Goal: Task Accomplishment & Management: Manage account settings

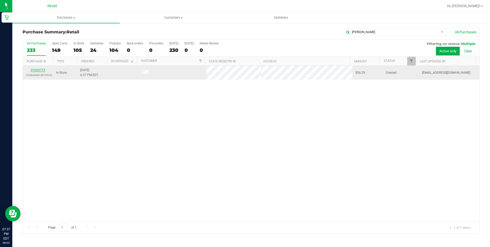
click at [32, 70] on link "01620773" at bounding box center [38, 70] width 14 height 4
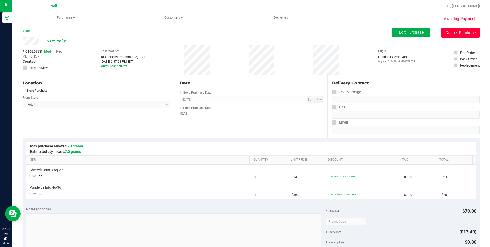
drag, startPoint x: 445, startPoint y: 36, endPoint x: 274, endPoint y: 33, distance: 170.8
click at [445, 35] on button "Cancel Purchase" at bounding box center [461, 33] width 38 height 10
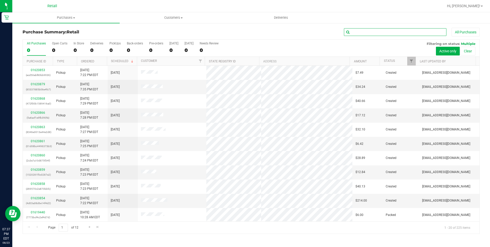
click at [363, 31] on input "text" at bounding box center [395, 32] width 103 height 8
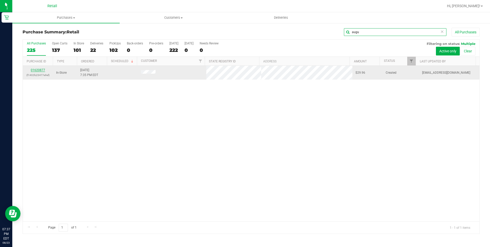
type input "augu"
click at [44, 70] on link "01620877" at bounding box center [38, 70] width 14 height 4
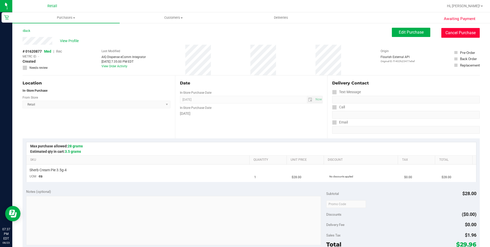
click at [458, 33] on button "Cancel Purchase" at bounding box center [461, 33] width 38 height 10
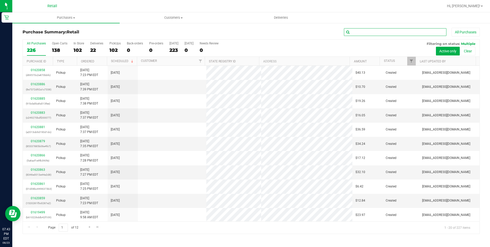
click at [356, 32] on input "text" at bounding box center [395, 32] width 103 height 8
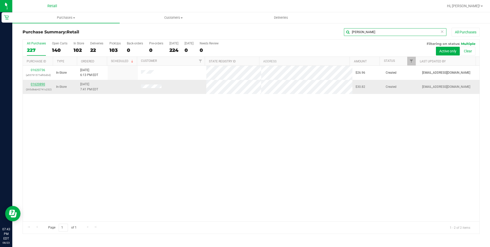
type input "[PERSON_NAME]"
click at [41, 83] on link "01620890" at bounding box center [38, 84] width 14 height 4
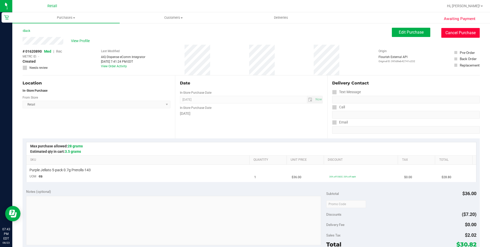
click at [462, 34] on button "Cancel Purchase" at bounding box center [461, 33] width 38 height 10
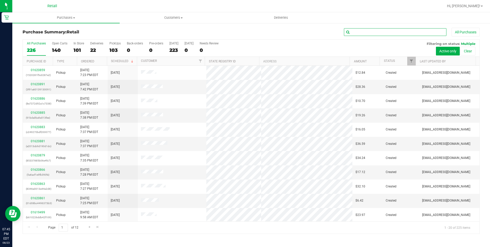
click at [360, 32] on input "text" at bounding box center [395, 32] width 103 height 8
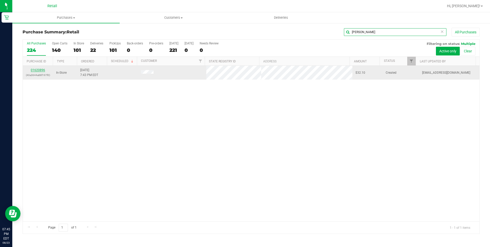
type input "[PERSON_NAME]"
click at [39, 70] on link "01620896" at bounding box center [38, 70] width 14 height 4
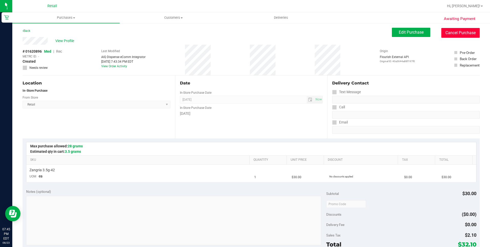
click at [446, 32] on button "Cancel Purchase" at bounding box center [461, 33] width 38 height 10
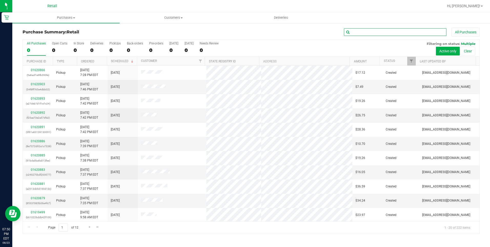
click at [373, 30] on input "text" at bounding box center [395, 32] width 103 height 8
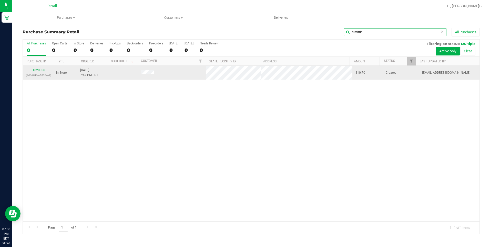
type input "dimitris"
click at [39, 68] on div "01620906 (7d34208ee5010ae9)" at bounding box center [38, 73] width 24 height 10
click at [39, 70] on link "01620906" at bounding box center [38, 70] width 14 height 4
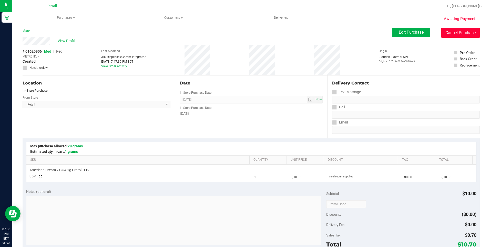
click at [443, 33] on button "Cancel Purchase" at bounding box center [461, 33] width 38 height 10
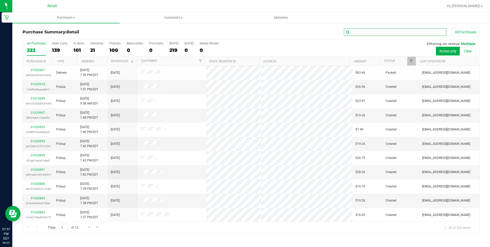
click at [382, 33] on input "text" at bounding box center [395, 32] width 103 height 8
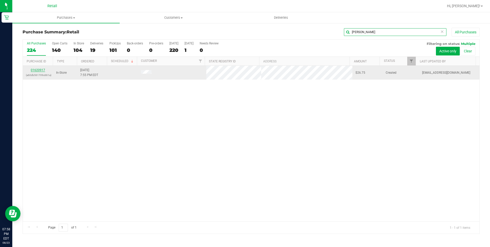
type input "[PERSON_NAME]"
click at [41, 70] on link "01620917" at bounding box center [38, 70] width 14 height 4
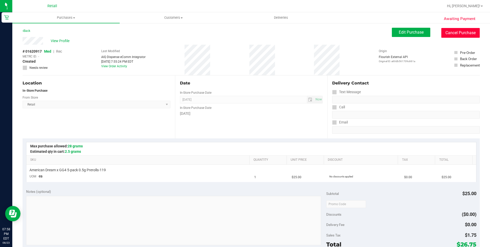
click at [450, 33] on button "Cancel Purchase" at bounding box center [461, 33] width 38 height 10
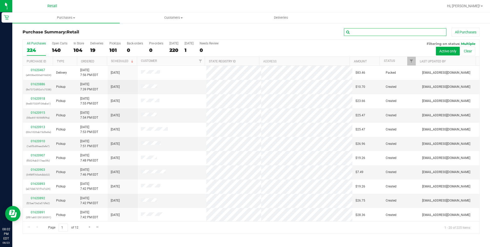
click at [353, 30] on input "text" at bounding box center [395, 32] width 103 height 8
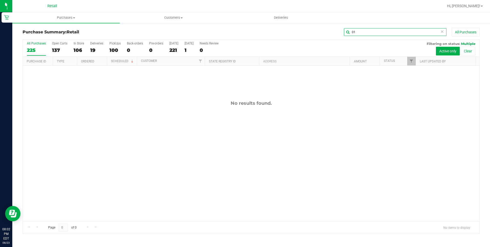
type input "0"
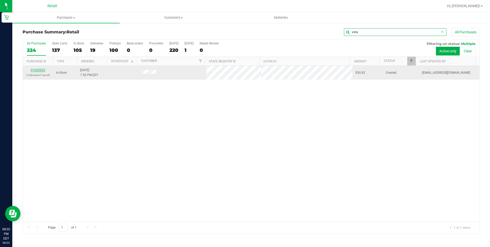
type input "vota"
click at [39, 70] on link "01620920" at bounding box center [38, 70] width 14 height 4
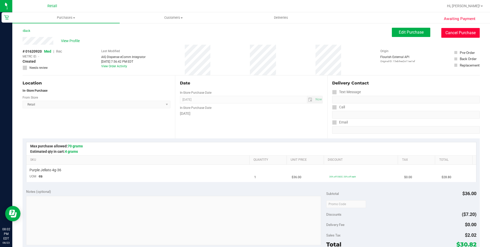
drag, startPoint x: 447, startPoint y: 37, endPoint x: 271, endPoint y: 33, distance: 176.2
click at [448, 37] on button "Cancel Purchase" at bounding box center [461, 33] width 38 height 10
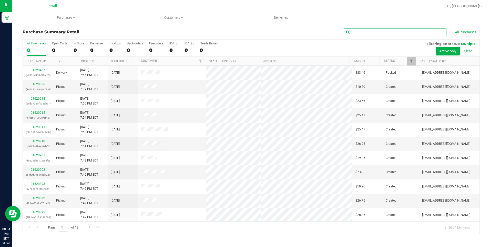
click at [369, 29] on input "text" at bounding box center [395, 32] width 103 height 8
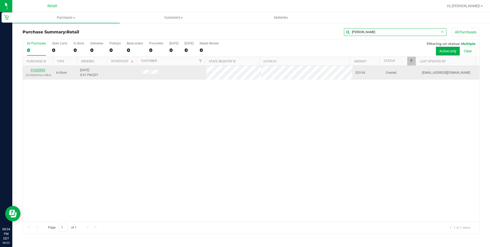
type input "[PERSON_NAME]"
click at [40, 70] on link "01620930" at bounding box center [38, 70] width 14 height 4
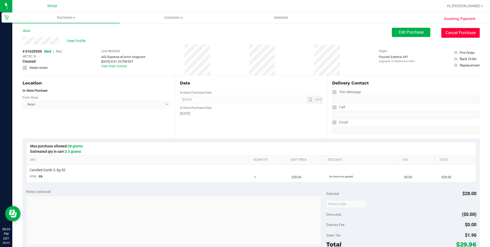
click at [459, 36] on button "Cancel Purchase" at bounding box center [461, 33] width 38 height 10
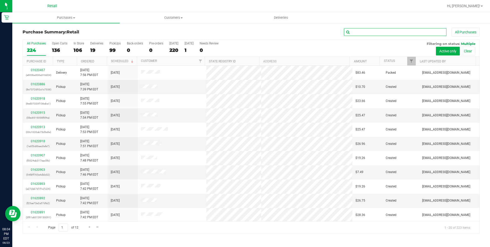
click at [362, 33] on input "text" at bounding box center [395, 32] width 103 height 8
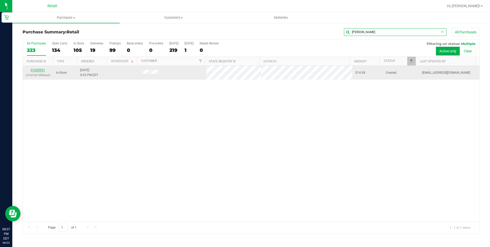
type input "[PERSON_NAME]"
click at [37, 70] on link "01620931" at bounding box center [38, 70] width 14 height 4
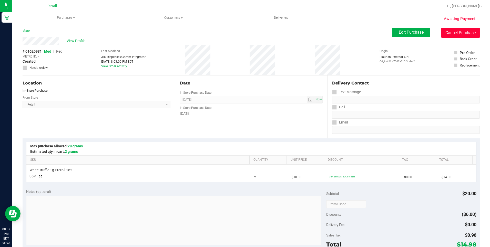
click at [442, 34] on button "Cancel Purchase" at bounding box center [461, 33] width 38 height 10
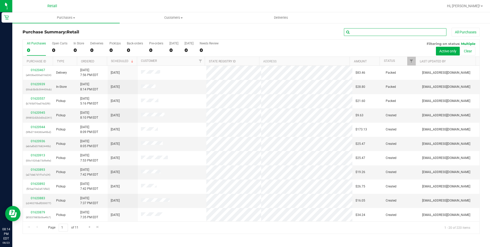
click at [356, 31] on input "text" at bounding box center [395, 32] width 103 height 8
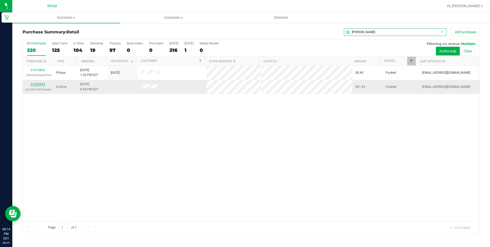
type input "[PERSON_NAME]"
click at [42, 83] on link "01620943" at bounding box center [38, 84] width 14 height 4
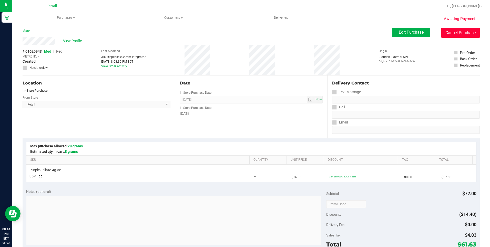
click at [442, 29] on button "Cancel Purchase" at bounding box center [461, 33] width 38 height 10
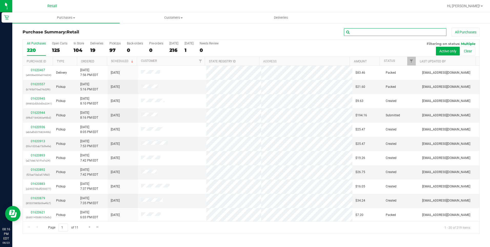
click at [395, 34] on input "text" at bounding box center [395, 32] width 103 height 8
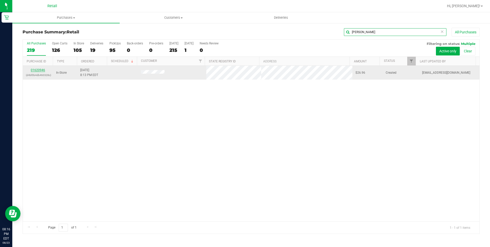
type input "[PERSON_NAME]"
click at [43, 69] on link "01620946" at bounding box center [38, 70] width 14 height 4
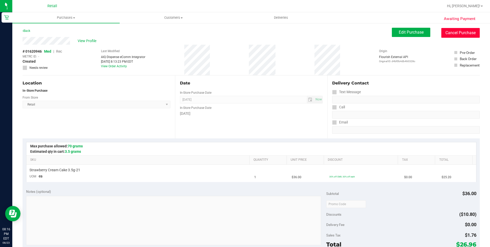
click at [449, 31] on button "Cancel Purchase" at bounding box center [461, 33] width 38 height 10
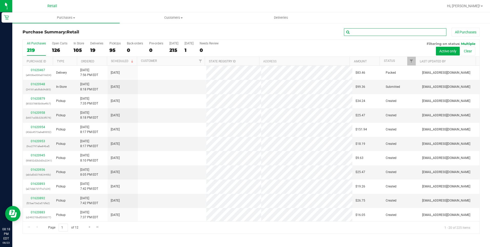
click at [353, 33] on input "text" at bounding box center [395, 32] width 103 height 8
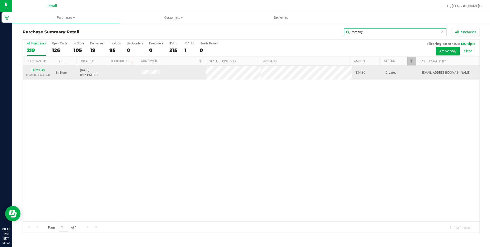
type input "romany"
click at [40, 70] on link "01620949" at bounding box center [38, 70] width 14 height 4
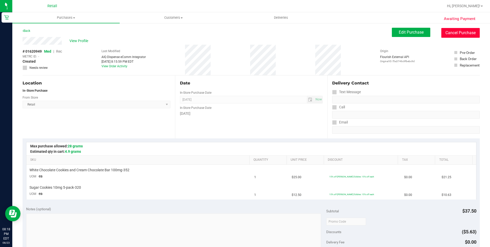
click at [444, 35] on button "Cancel Purchase" at bounding box center [461, 33] width 38 height 10
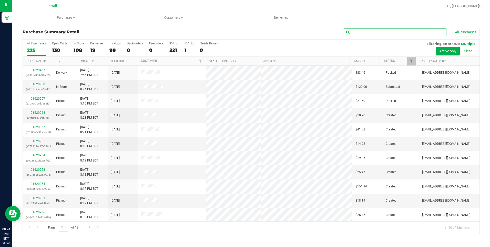
click at [359, 33] on input "text" at bounding box center [395, 32] width 103 height 8
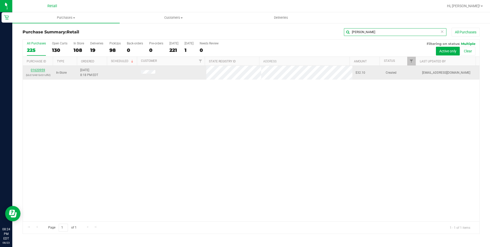
type input "[PERSON_NAME]"
click at [39, 69] on link "01620959" at bounding box center [38, 70] width 14 height 4
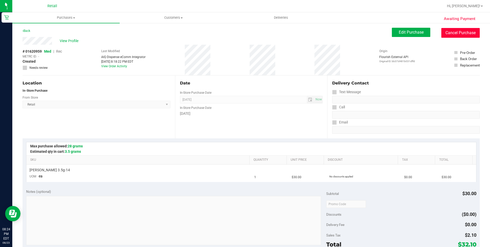
click at [457, 34] on button "Cancel Purchase" at bounding box center [461, 33] width 38 height 10
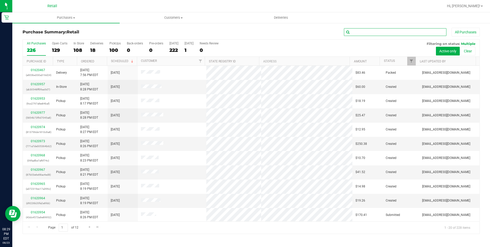
click at [385, 32] on input "text" at bounding box center [395, 32] width 103 height 8
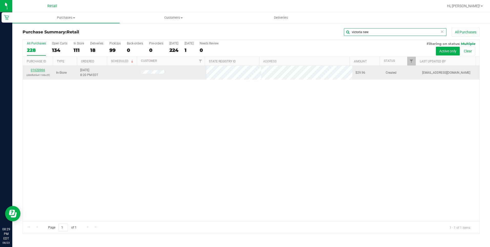
type input "victoria new"
click at [38, 70] on link "01620966" at bounding box center [38, 70] width 14 height 4
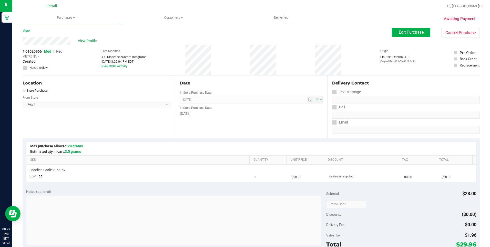
click at [436, 33] on div "Edit Purchase Cancel Purchase" at bounding box center [436, 33] width 88 height 10
click at [442, 33] on button "Cancel Purchase" at bounding box center [461, 33] width 38 height 10
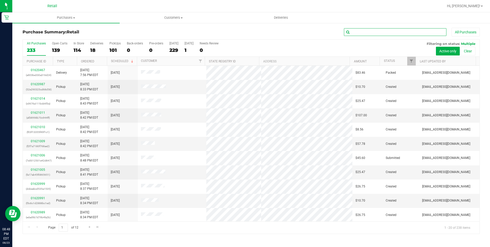
click at [378, 30] on input "text" at bounding box center [395, 32] width 103 height 8
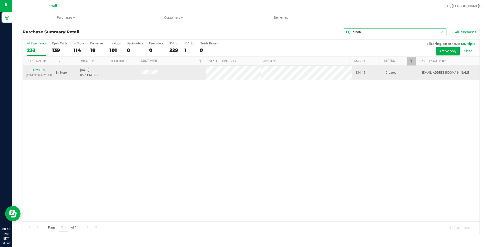
type input "jordan"
click at [43, 71] on link "01620969" at bounding box center [38, 70] width 14 height 4
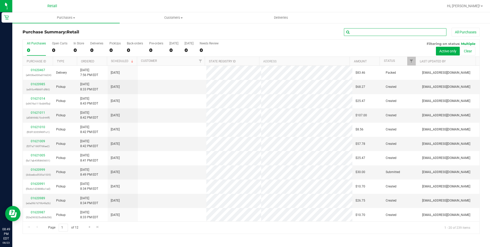
click at [383, 32] on input "text" at bounding box center [395, 32] width 103 height 8
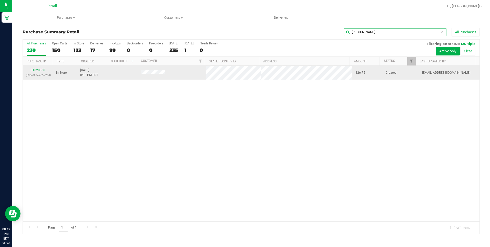
type input "[PERSON_NAME]"
click at [40, 70] on link "01620986" at bounding box center [38, 70] width 14 height 4
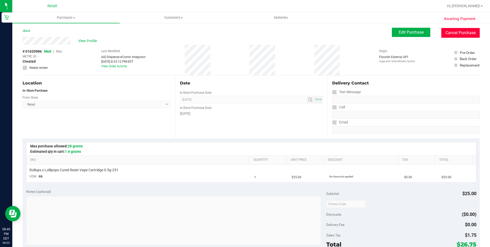
drag, startPoint x: 449, startPoint y: 33, endPoint x: 275, endPoint y: 32, distance: 174.2
click at [449, 33] on button "Cancel Purchase" at bounding box center [461, 33] width 38 height 10
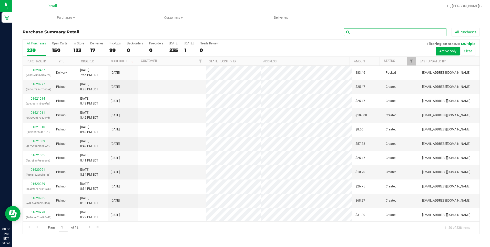
click at [351, 35] on input "text" at bounding box center [395, 32] width 103 height 8
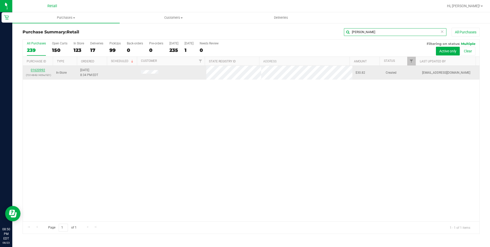
type input "[PERSON_NAME]"
click at [33, 70] on link "01620992" at bounding box center [38, 70] width 14 height 4
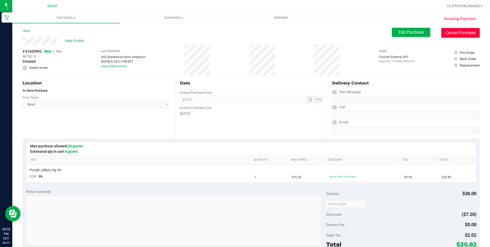
click at [459, 30] on button "Cancel Purchase" at bounding box center [461, 33] width 38 height 10
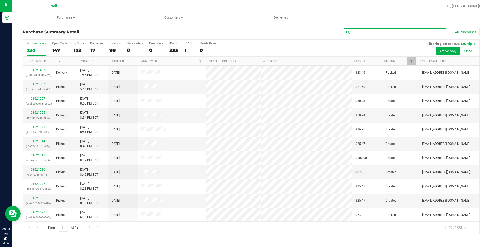
click at [373, 33] on input "text" at bounding box center [395, 32] width 103 height 8
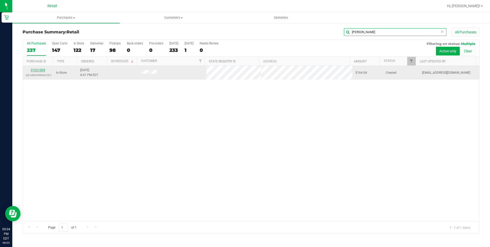
type input "[PERSON_NAME]"
click at [35, 70] on link "01621008" at bounding box center [38, 70] width 14 height 4
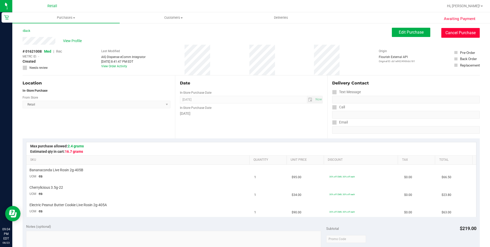
click at [453, 33] on button "Cancel Purchase" at bounding box center [461, 33] width 38 height 10
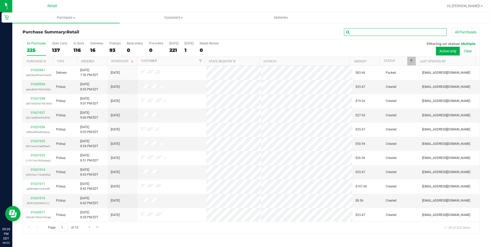
click at [365, 33] on input "text" at bounding box center [395, 32] width 103 height 8
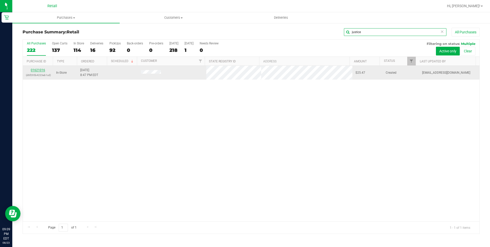
type input "justice"
click at [43, 69] on link "01621016" at bounding box center [38, 70] width 14 height 4
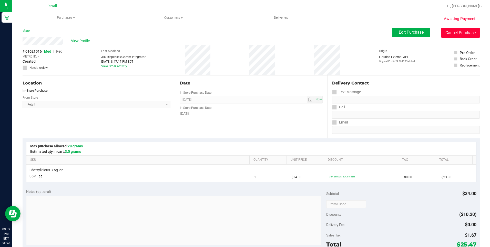
click at [449, 33] on button "Cancel Purchase" at bounding box center [461, 33] width 38 height 10
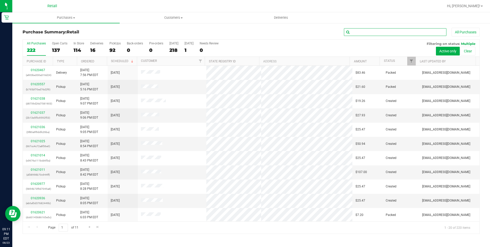
click at [357, 33] on input "text" at bounding box center [395, 32] width 103 height 8
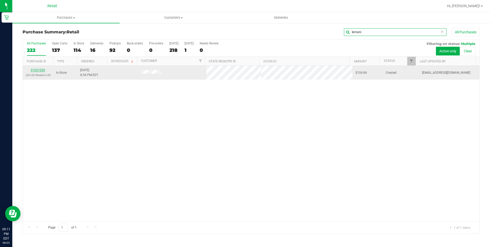
type input "kimani"
click at [41, 69] on link "01621026" at bounding box center [38, 70] width 14 height 4
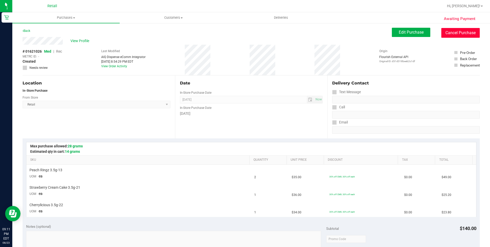
click at [445, 32] on button "Cancel Purchase" at bounding box center [461, 33] width 38 height 10
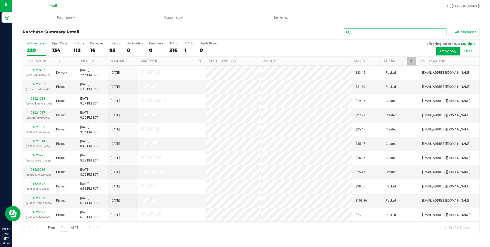
click at [361, 33] on input "text" at bounding box center [395, 32] width 103 height 8
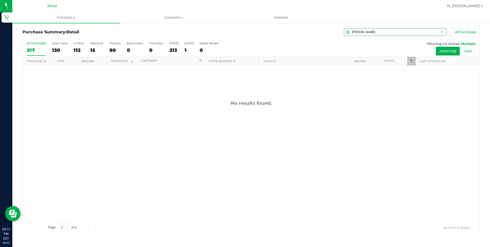
click at [373, 31] on input "[PERSON_NAME]" at bounding box center [395, 32] width 103 height 8
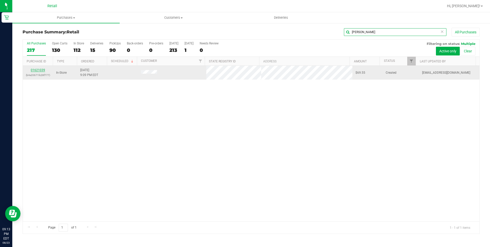
type input "[PERSON_NAME]"
click at [42, 71] on link "01621039" at bounding box center [38, 70] width 14 height 4
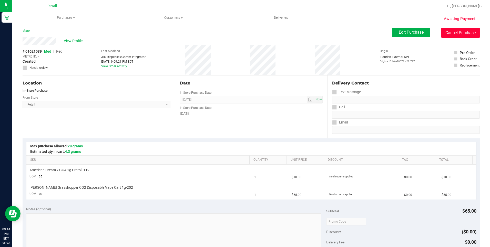
click at [448, 34] on button "Cancel Purchase" at bounding box center [461, 33] width 38 height 10
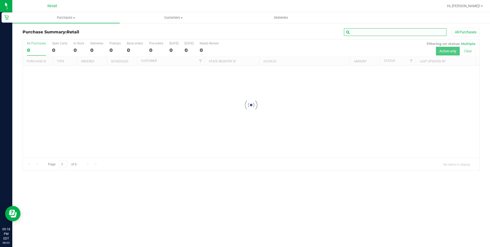
click at [394, 34] on input "text" at bounding box center [395, 32] width 103 height 8
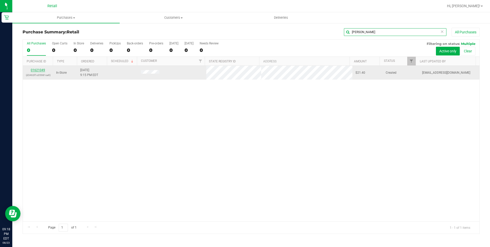
type input "[PERSON_NAME]"
click at [40, 69] on link "01621049" at bounding box center [38, 70] width 14 height 4
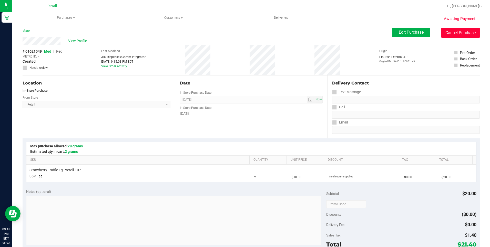
click at [461, 36] on button "Cancel Purchase" at bounding box center [461, 33] width 38 height 10
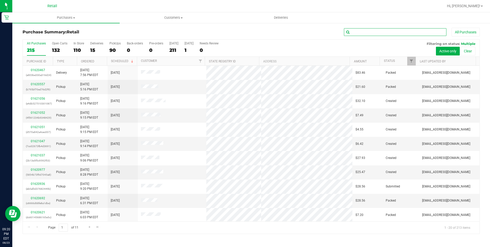
click at [379, 30] on input "text" at bounding box center [395, 32] width 103 height 8
type input "e s"
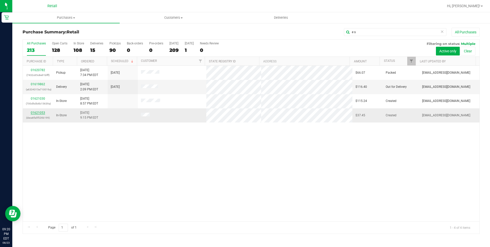
click at [33, 113] on link "01621053" at bounding box center [38, 113] width 14 height 4
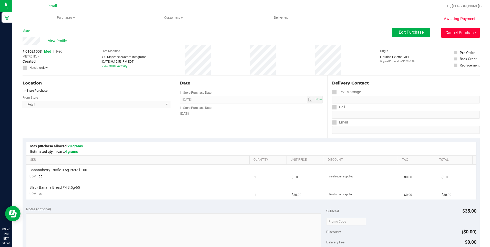
drag, startPoint x: 468, startPoint y: 33, endPoint x: 275, endPoint y: 34, distance: 192.1
click at [468, 33] on button "Cancel Purchase" at bounding box center [461, 33] width 38 height 10
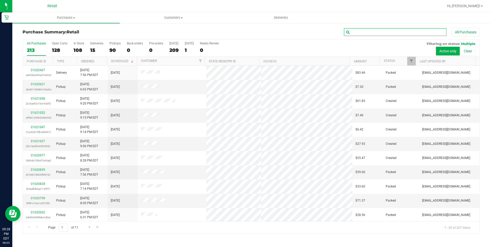
click at [384, 33] on input "text" at bounding box center [395, 32] width 103 height 8
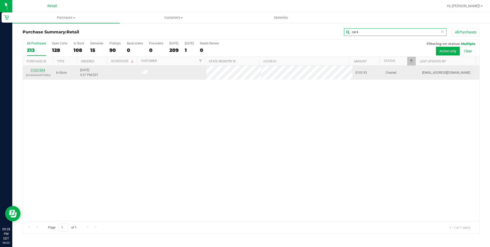
type input "cal k"
click at [42, 70] on link "01621064" at bounding box center [38, 70] width 14 height 4
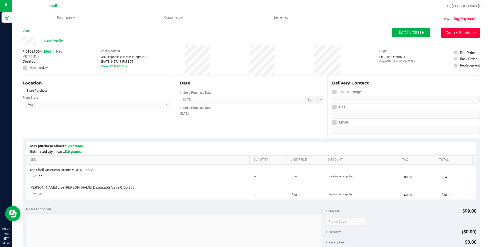
click at [442, 31] on button "Cancel Purchase" at bounding box center [461, 33] width 38 height 10
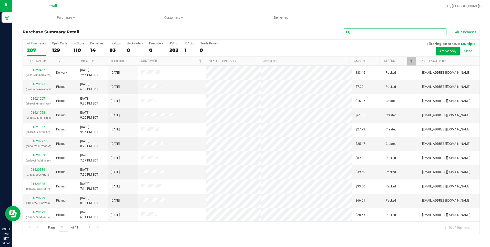
click at [364, 33] on input "text" at bounding box center [395, 32] width 103 height 8
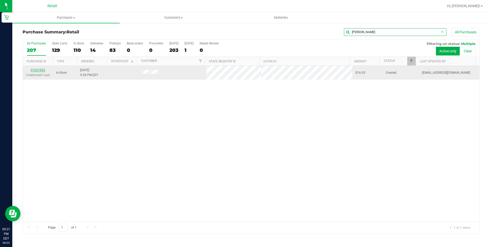
type input "[PERSON_NAME]"
click at [40, 70] on link "01621065" at bounding box center [38, 70] width 14 height 4
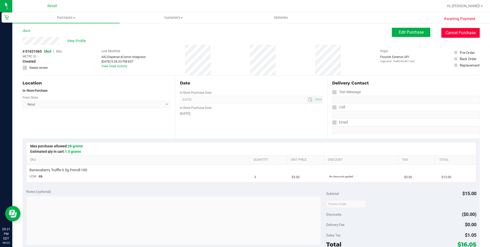
click at [468, 31] on button "Cancel Purchase" at bounding box center [461, 33] width 38 height 10
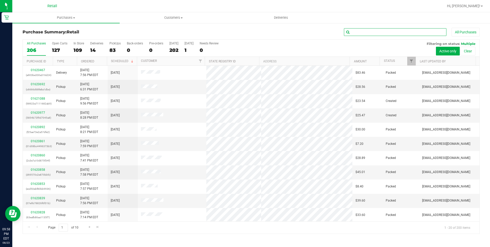
click at [366, 31] on input "text" at bounding box center [395, 32] width 103 height 8
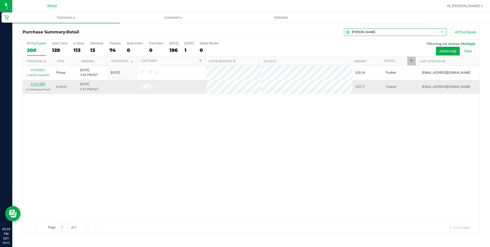
type input "[PERSON_NAME]"
click at [43, 84] on link "01621089" at bounding box center [38, 84] width 14 height 4
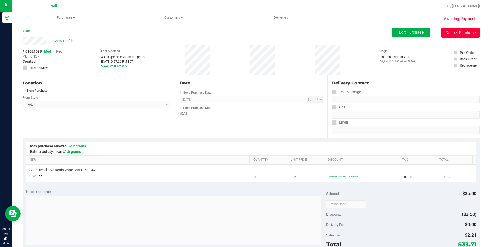
click at [448, 33] on button "Cancel Purchase" at bounding box center [461, 33] width 38 height 10
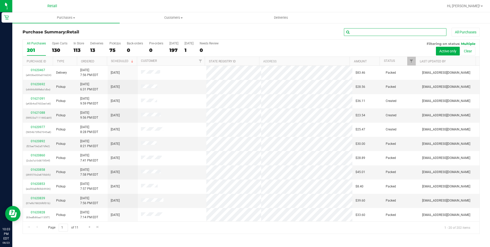
click at [395, 31] on input "text" at bounding box center [395, 32] width 103 height 8
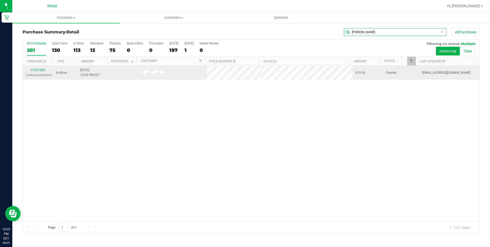
type input "[PERSON_NAME]"
click at [36, 68] on div "01621095 (528b58acd68d8b5d)" at bounding box center [38, 73] width 24 height 10
click at [36, 70] on link "01621095" at bounding box center [38, 70] width 14 height 4
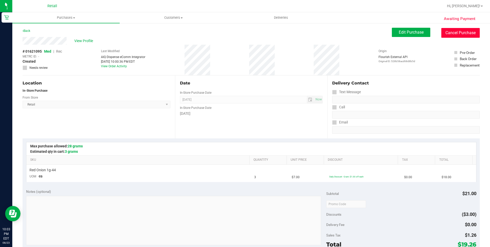
click at [461, 34] on button "Cancel Purchase" at bounding box center [461, 33] width 38 height 10
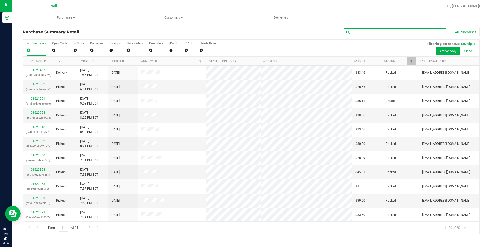
click at [387, 32] on input "text" at bounding box center [395, 32] width 103 height 8
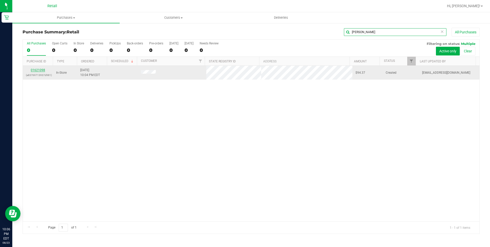
type input "[PERSON_NAME]"
click at [35, 69] on link "01621098" at bounding box center [38, 70] width 14 height 4
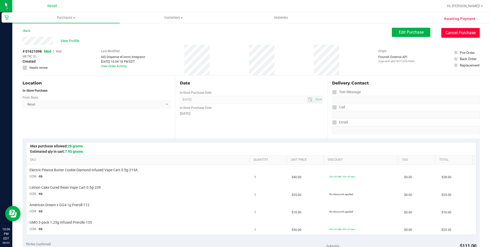
click at [445, 34] on button "Cancel Purchase" at bounding box center [461, 33] width 38 height 10
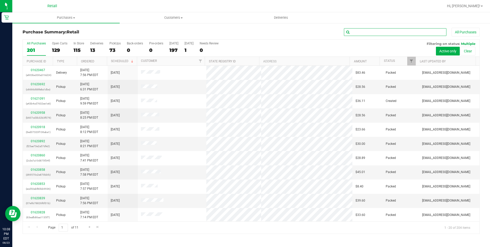
click at [359, 33] on input "text" at bounding box center [395, 32] width 103 height 8
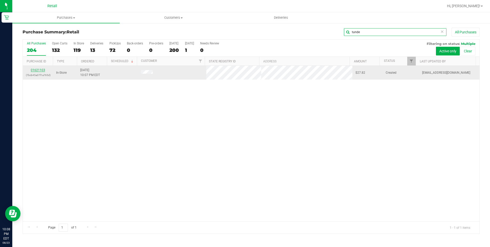
type input "tunde"
click at [42, 70] on link "01621103" at bounding box center [38, 70] width 14 height 4
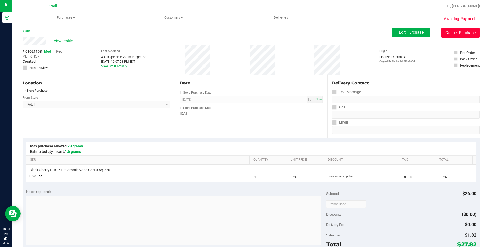
drag, startPoint x: 445, startPoint y: 35, endPoint x: 264, endPoint y: 35, distance: 181.1
click at [446, 35] on button "Cancel Purchase" at bounding box center [461, 33] width 38 height 10
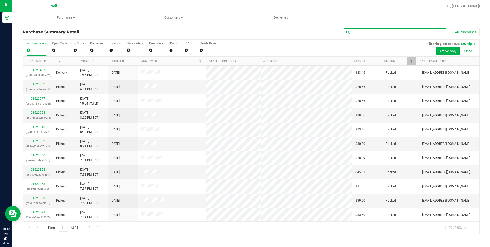
click at [380, 32] on input "text" at bounding box center [395, 32] width 103 height 8
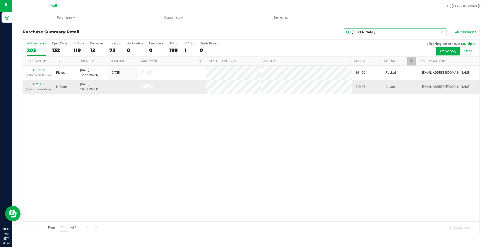
type input "[PERSON_NAME]"
click at [37, 83] on link "01621106" at bounding box center [38, 84] width 14 height 4
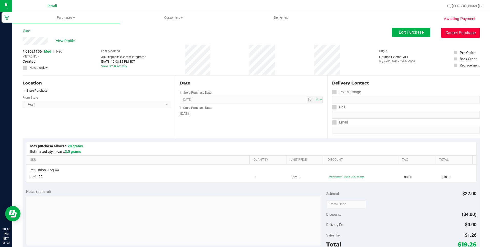
click at [442, 32] on button "Cancel Purchase" at bounding box center [461, 33] width 38 height 10
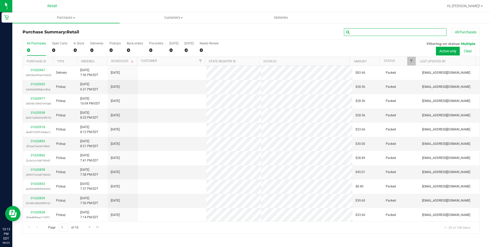
click at [353, 33] on input "text" at bounding box center [395, 32] width 103 height 8
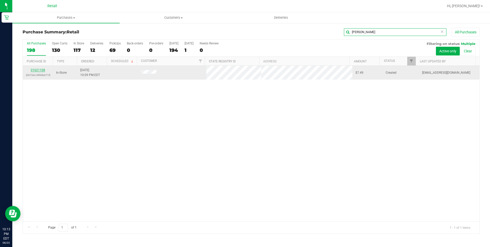
type input "[PERSON_NAME]"
click at [43, 68] on link "01621108" at bounding box center [38, 70] width 14 height 4
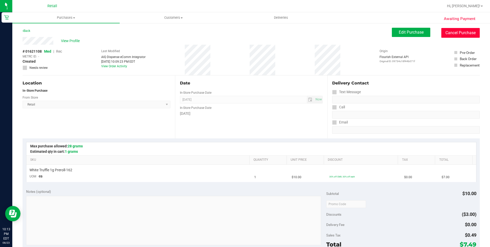
click at [442, 32] on button "Cancel Purchase" at bounding box center [461, 33] width 38 height 10
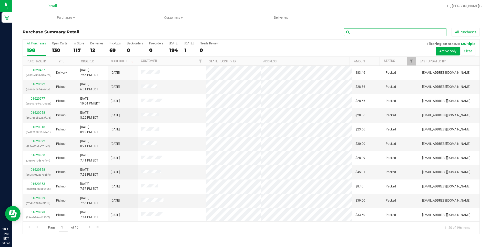
click at [397, 33] on input "text" at bounding box center [395, 32] width 103 height 8
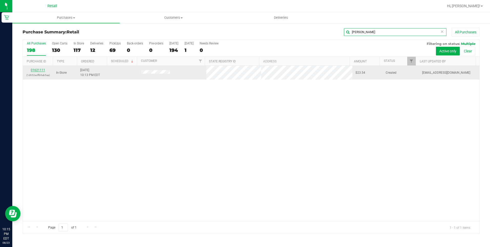
type input "[PERSON_NAME]"
click at [39, 69] on link "01621111" at bounding box center [38, 70] width 14 height 4
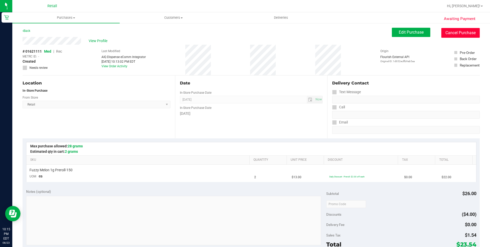
click at [444, 30] on button "Cancel Purchase" at bounding box center [461, 33] width 38 height 10
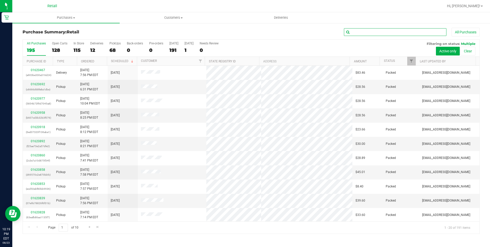
click at [383, 31] on input "text" at bounding box center [395, 32] width 103 height 8
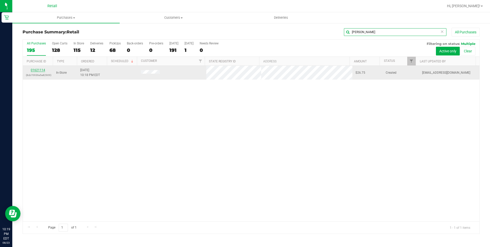
type input "[PERSON_NAME]"
click at [40, 69] on link "01621114" at bounding box center [38, 70] width 14 height 4
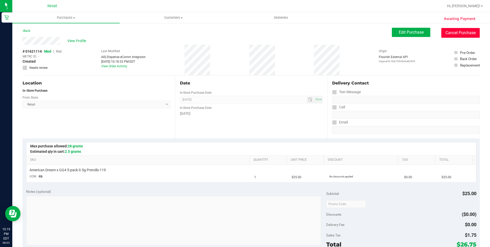
click at [454, 32] on button "Cancel Purchase" at bounding box center [461, 33] width 38 height 10
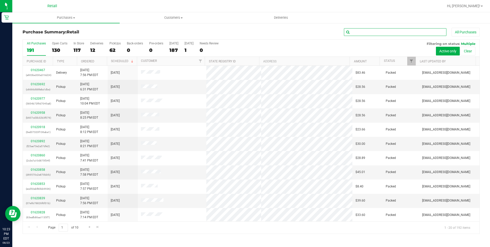
click at [358, 34] on input "text" at bounding box center [395, 32] width 103 height 8
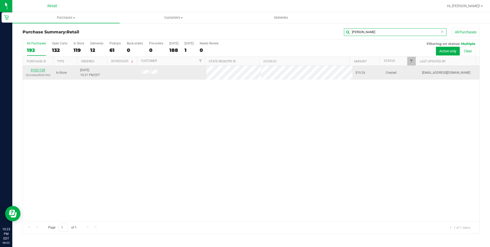
type input "[PERSON_NAME]"
click at [37, 71] on link "01621120" at bounding box center [38, 70] width 14 height 4
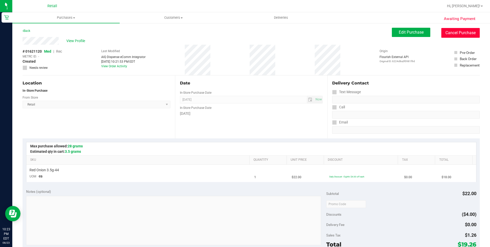
click at [442, 31] on button "Cancel Purchase" at bounding box center [461, 33] width 38 height 10
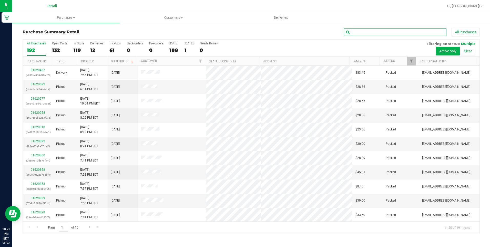
click at [354, 34] on input "text" at bounding box center [395, 32] width 103 height 8
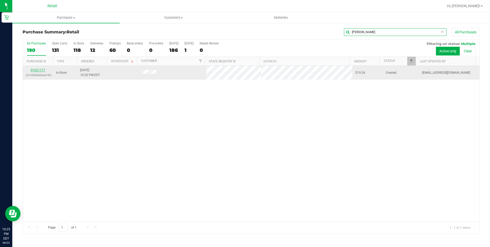
type input "[PERSON_NAME]"
click at [42, 70] on link "01621117" at bounding box center [38, 70] width 14 height 4
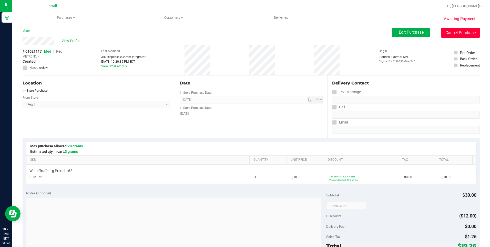
click at [462, 31] on button "Cancel Purchase" at bounding box center [461, 33] width 38 height 10
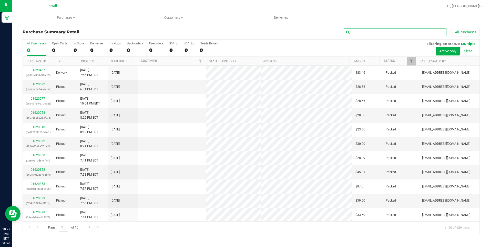
click at [369, 32] on input "text" at bounding box center [395, 32] width 103 height 8
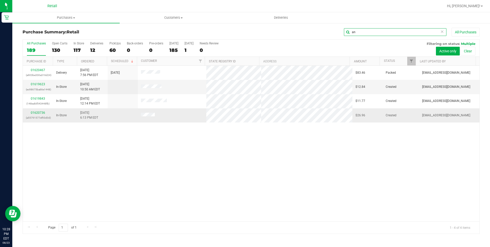
type input "a"
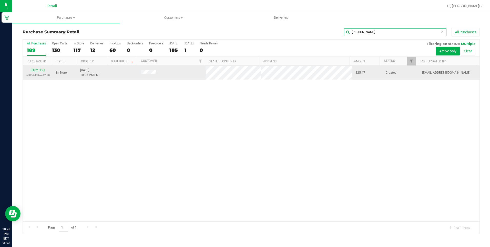
type input "[PERSON_NAME]"
click at [39, 68] on link "01621123" at bounding box center [38, 70] width 14 height 4
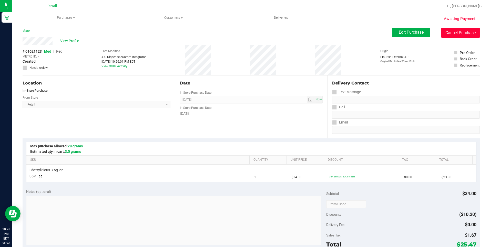
drag, startPoint x: 451, startPoint y: 34, endPoint x: 269, endPoint y: 33, distance: 182.4
click at [452, 34] on button "Cancel Purchase" at bounding box center [461, 33] width 38 height 10
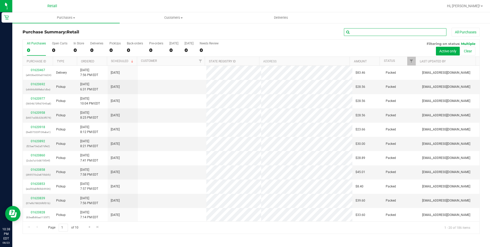
click at [388, 33] on input "text" at bounding box center [395, 32] width 103 height 8
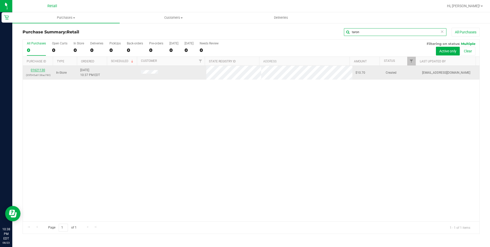
type input "taron"
click at [38, 71] on link "01621130" at bounding box center [38, 70] width 14 height 4
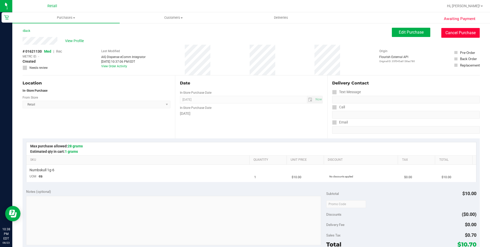
click at [455, 35] on button "Cancel Purchase" at bounding box center [461, 33] width 38 height 10
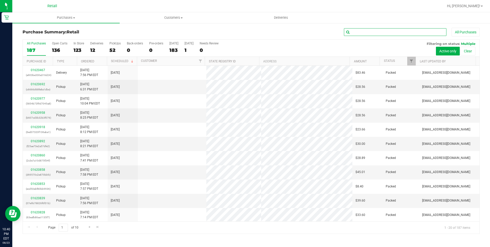
click at [370, 32] on input "text" at bounding box center [395, 32] width 103 height 8
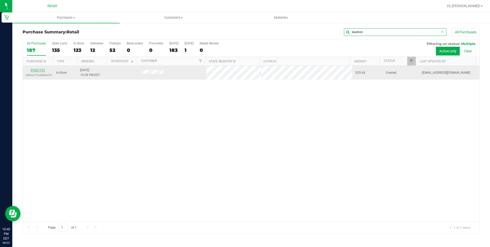
type input "leashon"
click at [43, 70] on link "01621131" at bounding box center [38, 70] width 14 height 4
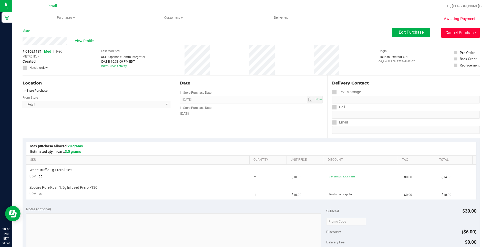
click at [457, 34] on button "Cancel Purchase" at bounding box center [461, 33] width 38 height 10
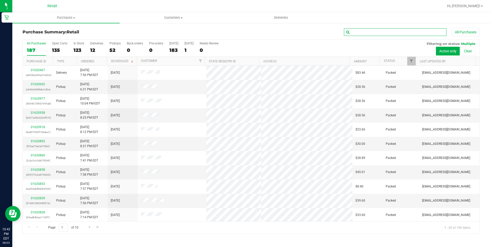
click at [428, 33] on input "text" at bounding box center [395, 32] width 103 height 8
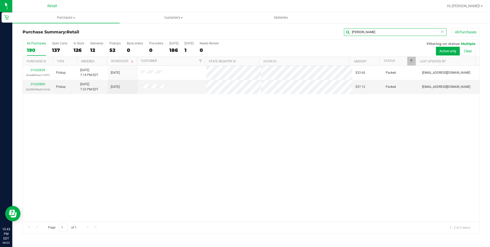
type input "[PERSON_NAME]"
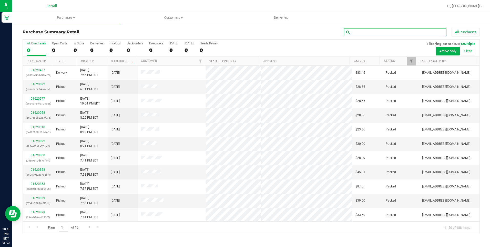
click at [362, 31] on input "text" at bounding box center [395, 32] width 103 height 8
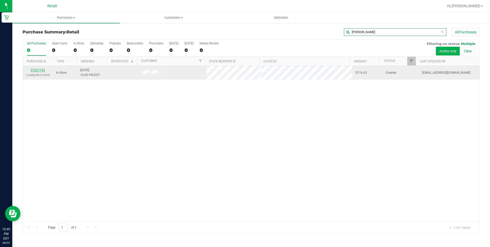
type input "[PERSON_NAME]"
click at [40, 69] on link "01621143" at bounding box center [38, 70] width 14 height 4
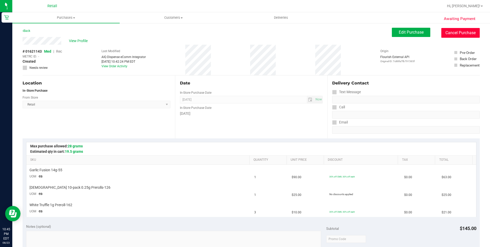
click at [449, 33] on button "Cancel Purchase" at bounding box center [461, 33] width 38 height 10
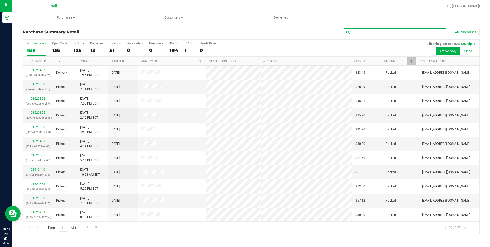
click at [369, 32] on input "text" at bounding box center [395, 32] width 103 height 8
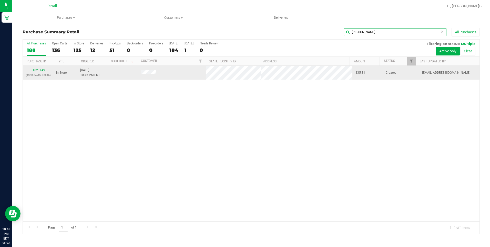
type input "[PERSON_NAME]"
click at [43, 68] on div "01621149 (438f85ee45c7884b)" at bounding box center [38, 73] width 24 height 10
click at [37, 70] on link "01621149" at bounding box center [38, 70] width 14 height 4
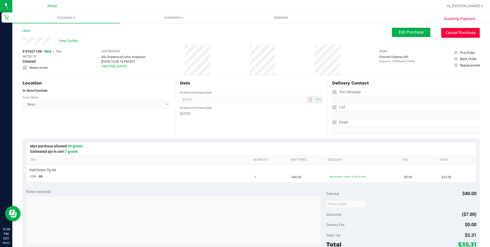
click at [450, 34] on button "Cancel Purchase" at bounding box center [461, 33] width 38 height 10
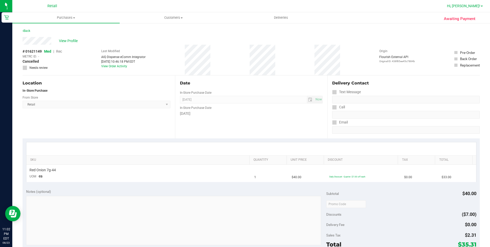
click at [480, 8] on link "Hi, [PERSON_NAME]!" at bounding box center [465, 5] width 40 height 5
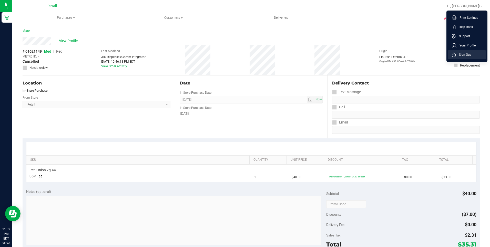
click at [469, 55] on span "Sign Out" at bounding box center [463, 54] width 15 height 5
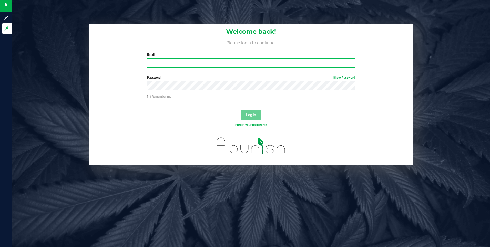
type input "[EMAIL_ADDRESS][DOMAIN_NAME]"
